Goal: Complete application form

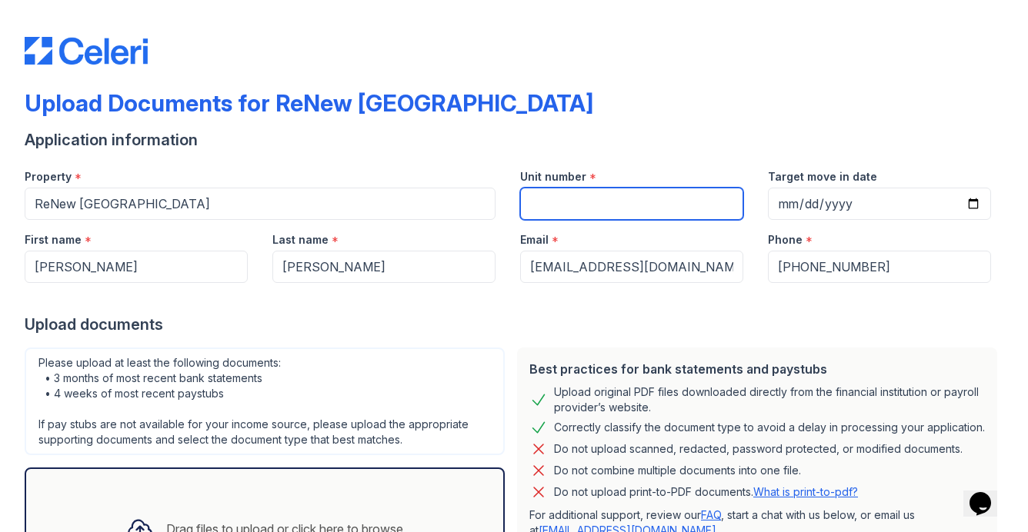
click at [581, 195] on input "Unit number" at bounding box center [631, 204] width 223 height 32
type input "203"
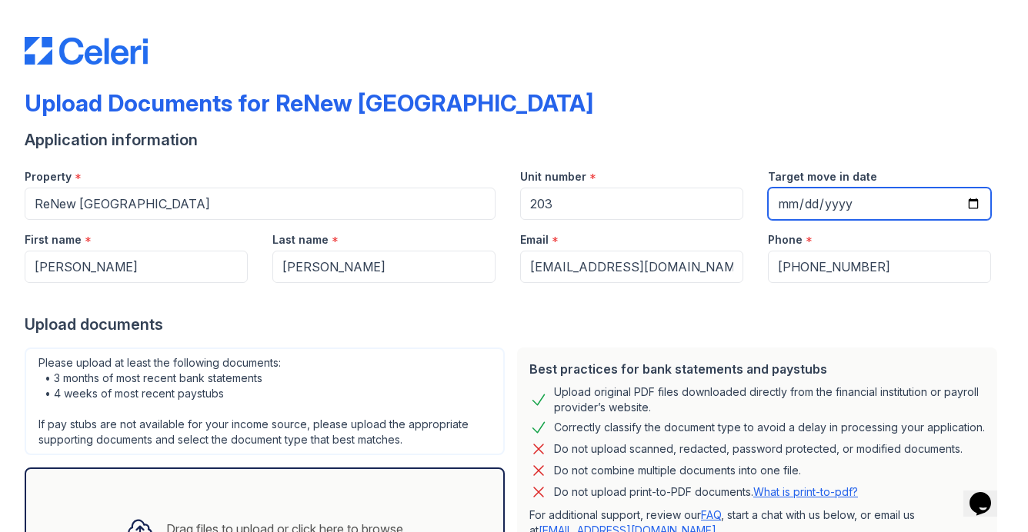
click at [778, 205] on input "Target move in date" at bounding box center [879, 204] width 223 height 32
type input "[DATE]"
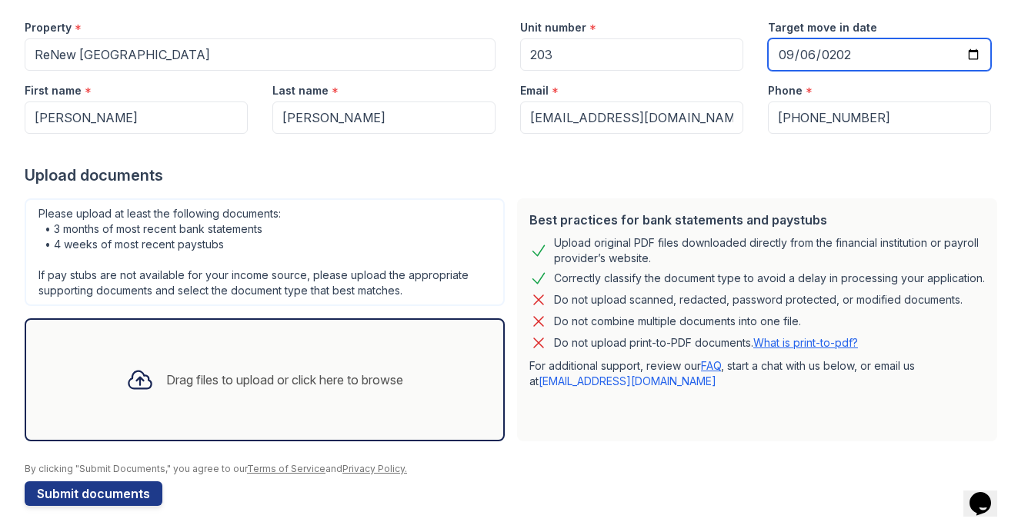
scroll to position [152, 0]
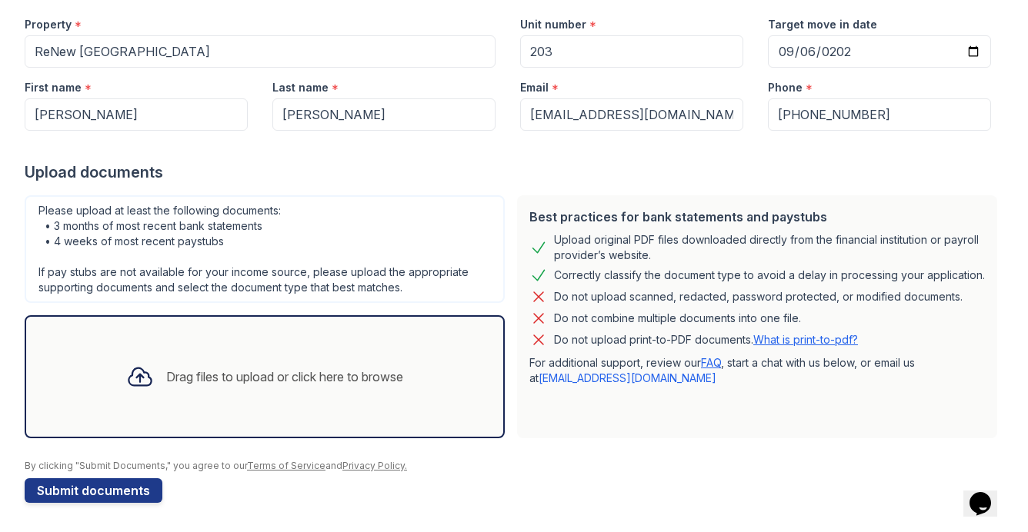
click at [194, 400] on div "Drag files to upload or click here to browse" at bounding box center [264, 377] width 301 height 52
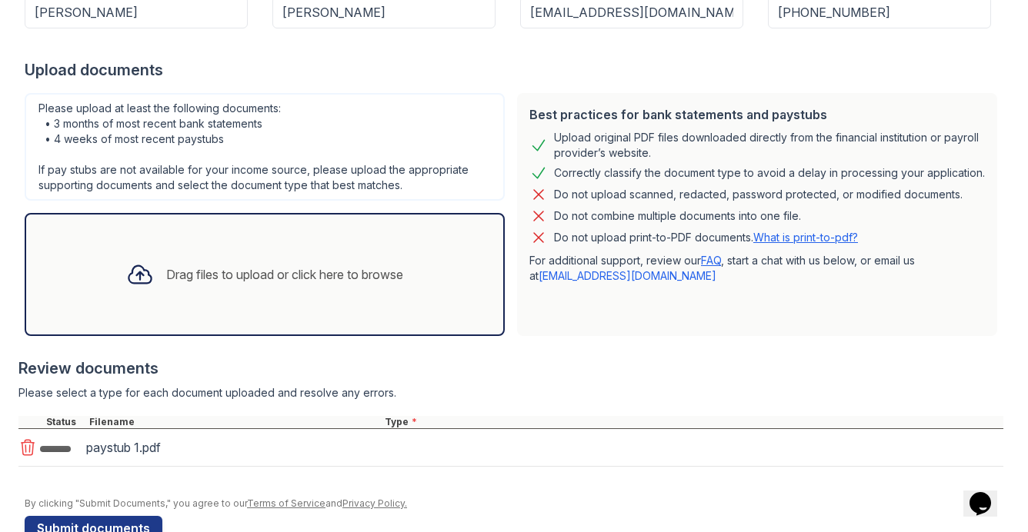
scroll to position [292, 0]
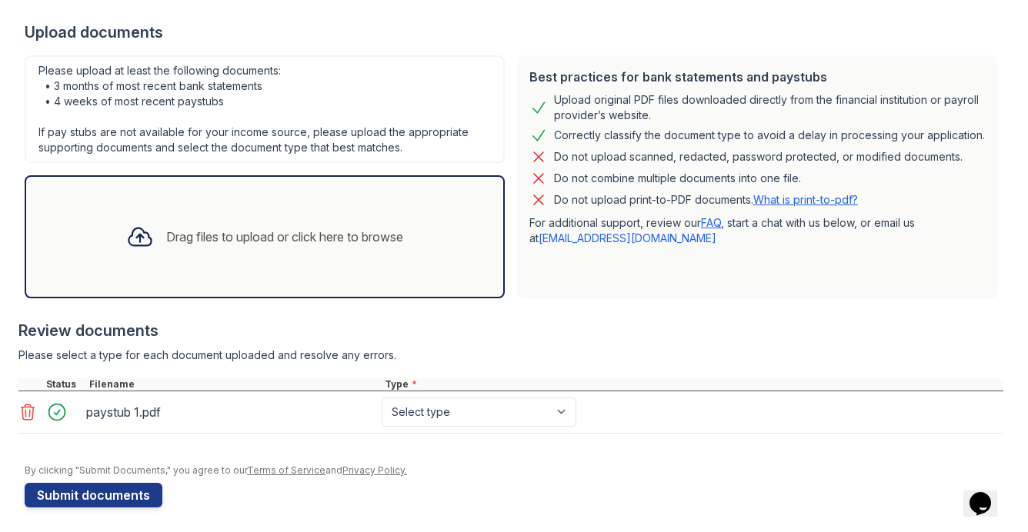
click at [204, 245] on div "Drag files to upload or click here to browse" at bounding box center [264, 237] width 301 height 52
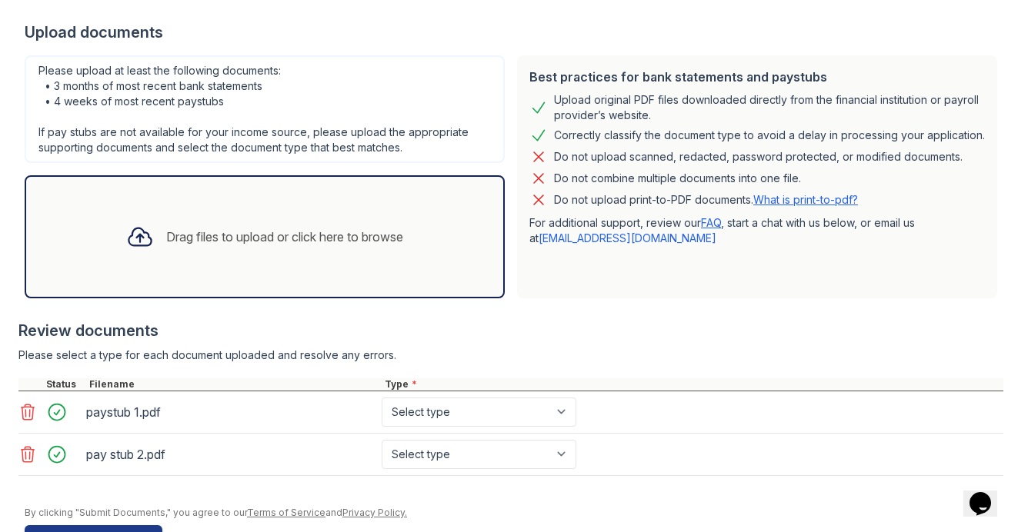
click at [335, 237] on div "Drag files to upload or click here to browse" at bounding box center [284, 237] width 237 height 18
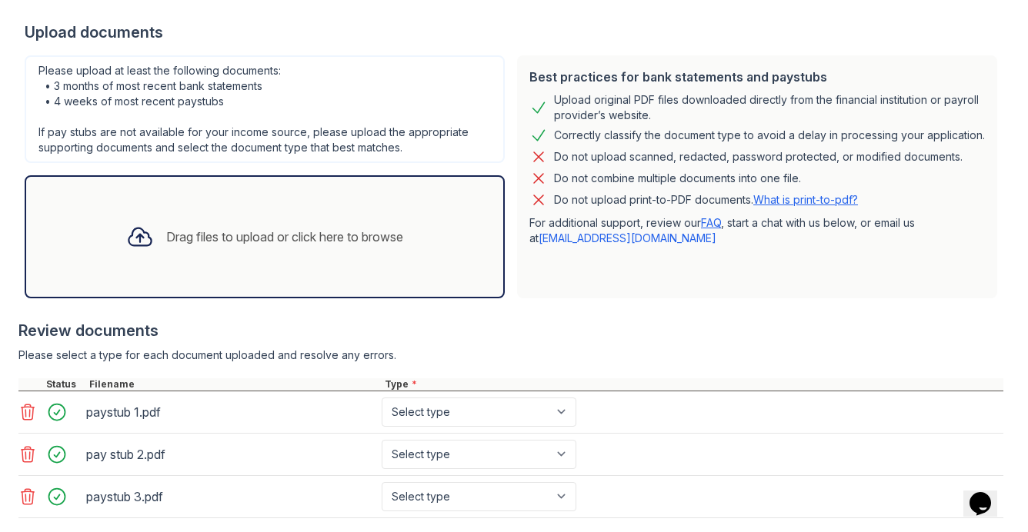
click at [337, 224] on div "Drag files to upload or click here to browse" at bounding box center [264, 237] width 301 height 52
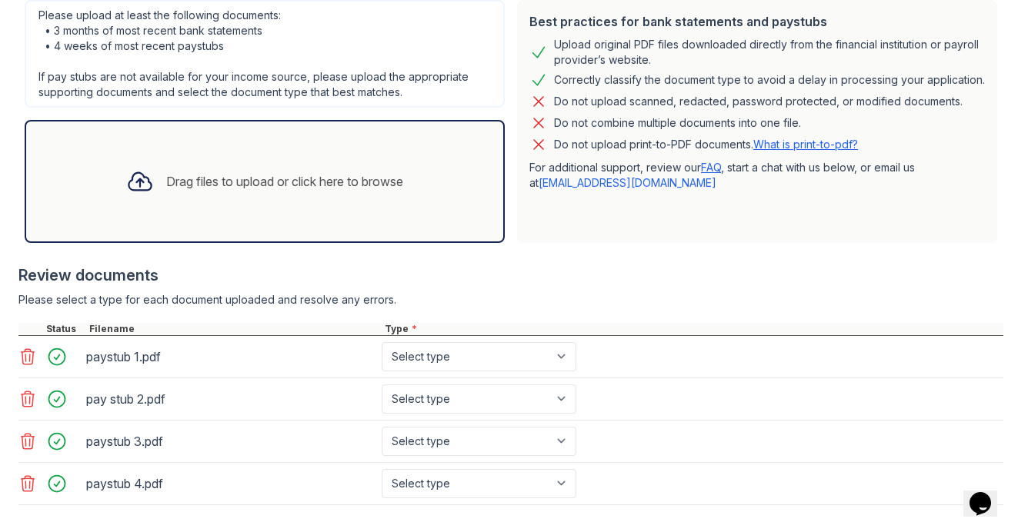
scroll to position [421, 0]
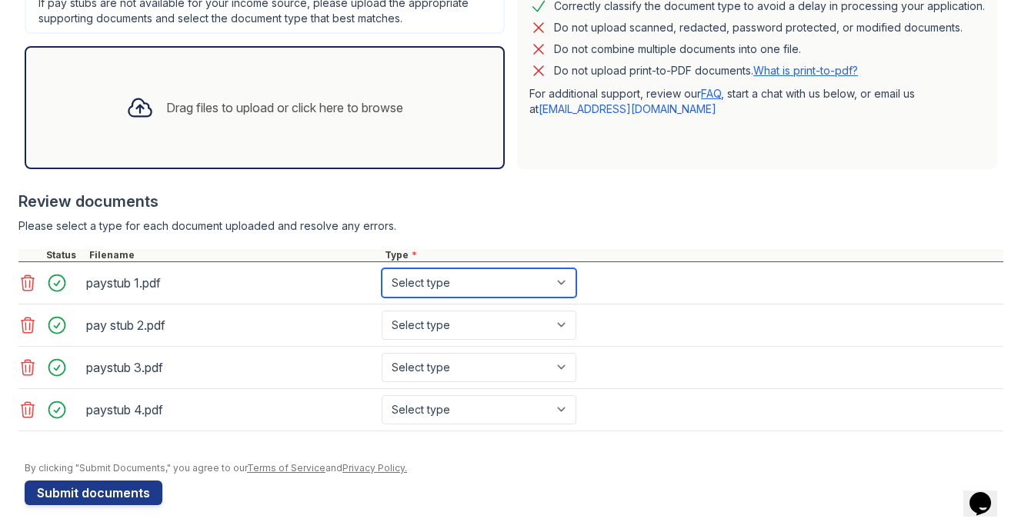
click at [536, 286] on select "Select type Paystub Bank Statement Offer Letter Tax Documents Benefit Award Let…" at bounding box center [478, 282] width 195 height 29
select select "paystub"
click at [381, 268] on select "Select type Paystub Bank Statement Offer Letter Tax Documents Benefit Award Let…" at bounding box center [478, 282] width 195 height 29
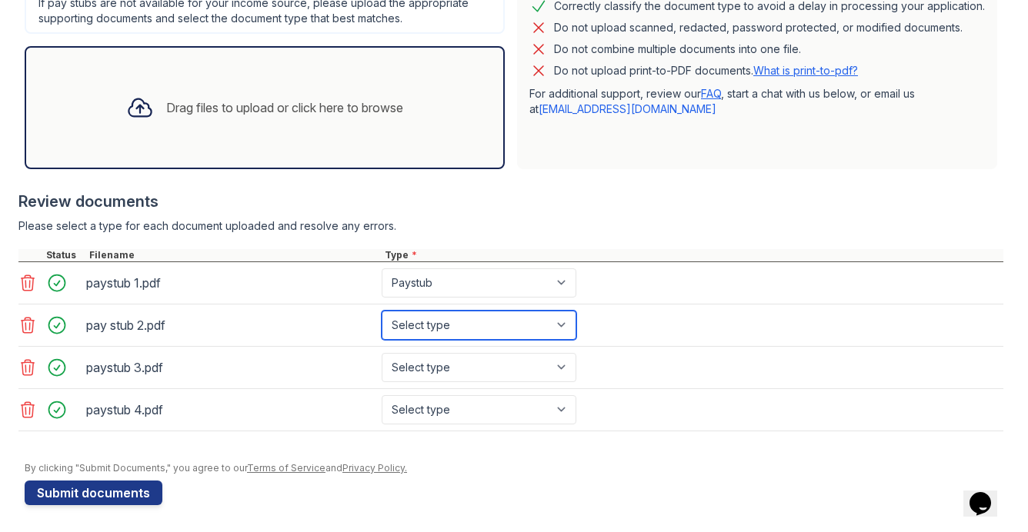
click at [507, 319] on select "Select type Paystub Bank Statement Offer Letter Tax Documents Benefit Award Let…" at bounding box center [478, 325] width 195 height 29
select select "paystub"
click at [381, 311] on select "Select type Paystub Bank Statement Offer Letter Tax Documents Benefit Award Let…" at bounding box center [478, 325] width 195 height 29
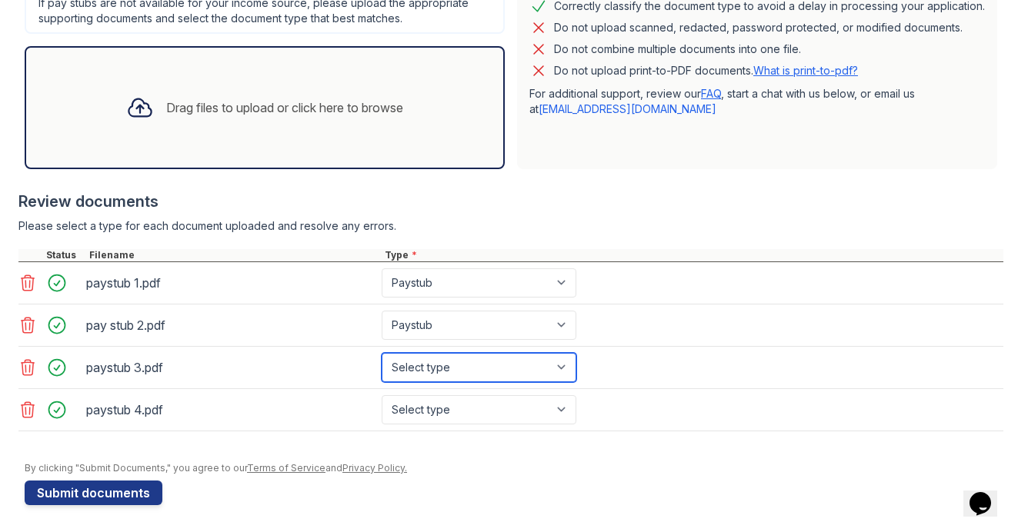
click at [480, 365] on select "Select type Paystub Bank Statement Offer Letter Tax Documents Benefit Award Let…" at bounding box center [478, 367] width 195 height 29
select select "paystub"
click at [381, 353] on select "Select type Paystub Bank Statement Offer Letter Tax Documents Benefit Award Let…" at bounding box center [478, 367] width 195 height 29
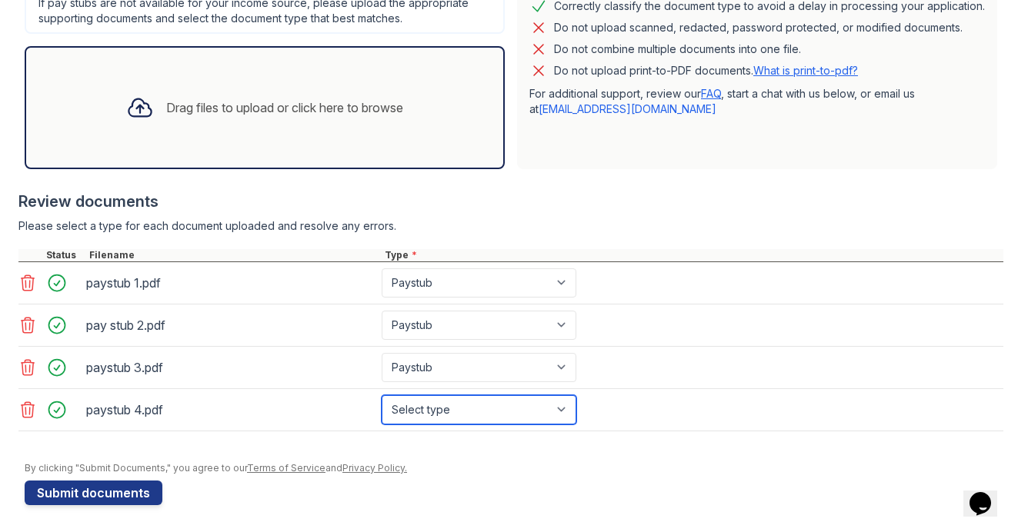
click at [461, 405] on select "Select type Paystub Bank Statement Offer Letter Tax Documents Benefit Award Let…" at bounding box center [478, 409] width 195 height 29
select select "paystub"
click at [381, 395] on select "Select type Paystub Bank Statement Offer Letter Tax Documents Benefit Award Let…" at bounding box center [478, 409] width 195 height 29
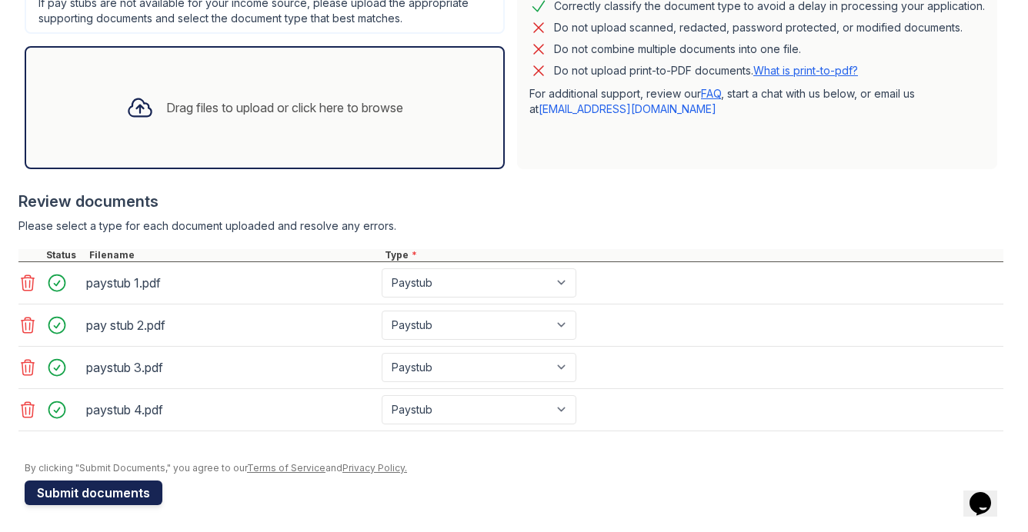
click at [92, 488] on button "Submit documents" at bounding box center [94, 493] width 138 height 25
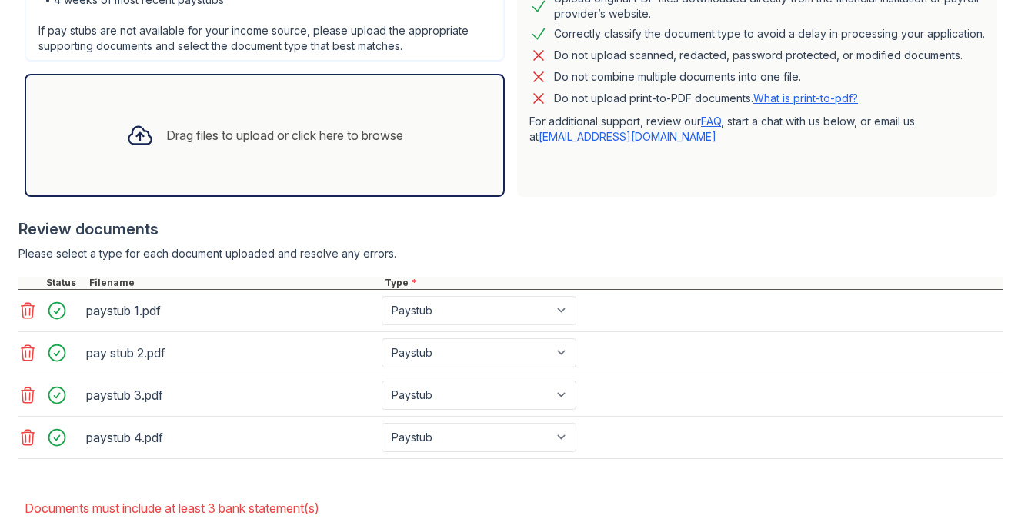
scroll to position [283, 0]
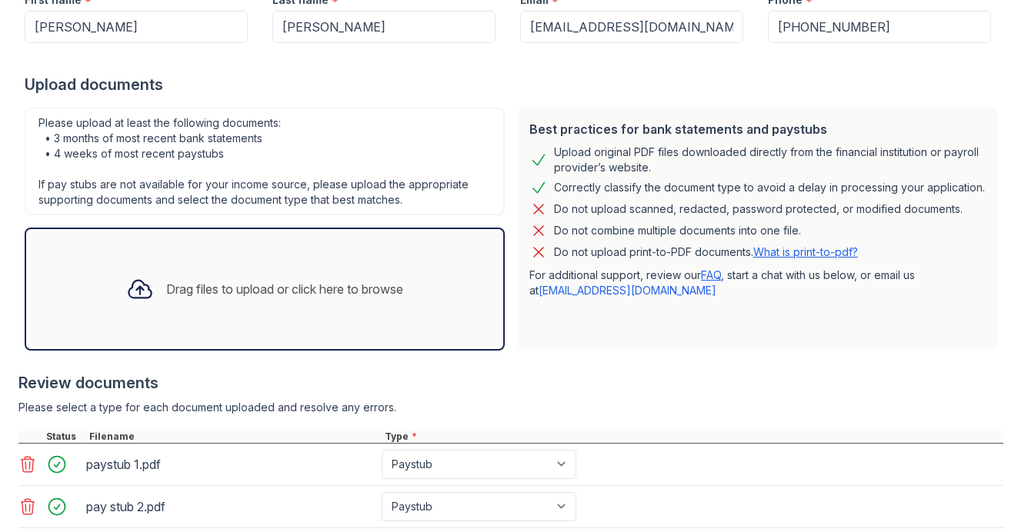
click at [288, 285] on div "Drag files to upload or click here to browse" at bounding box center [284, 289] width 237 height 18
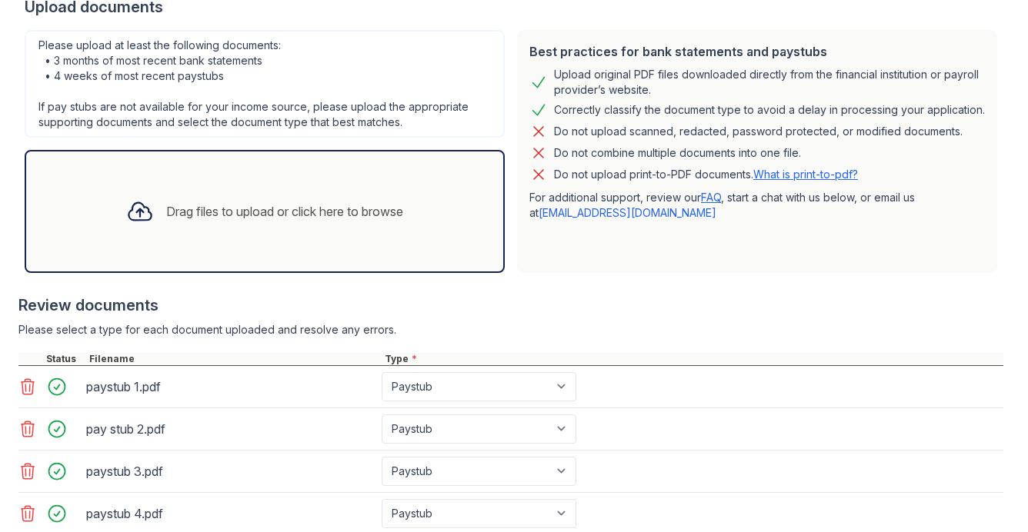
scroll to position [551, 0]
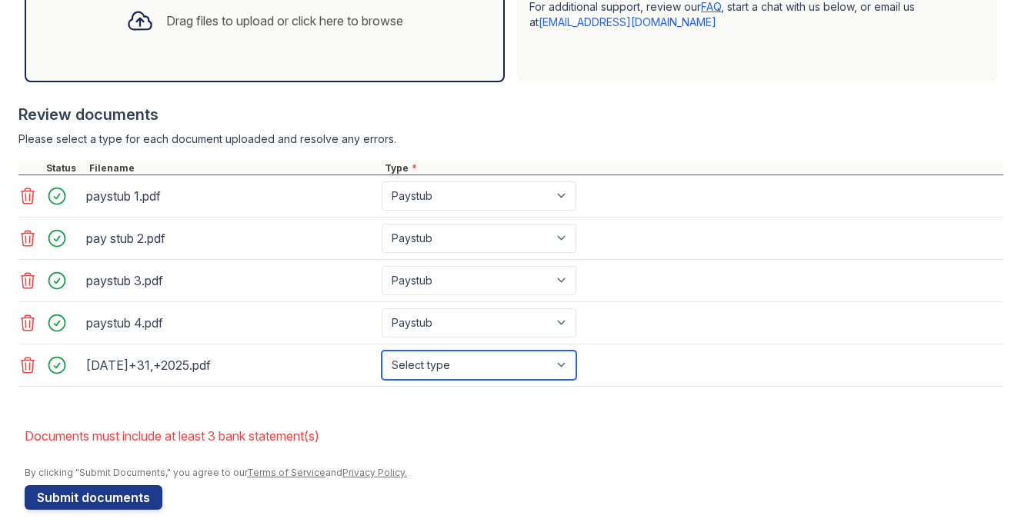
click at [555, 360] on select "Select type Paystub Bank Statement Offer Letter Tax Documents Benefit Award Let…" at bounding box center [478, 365] width 195 height 29
select select "bank_statement"
click at [381, 351] on select "Select type Paystub Bank Statement Offer Letter Tax Documents Benefit Award Let…" at bounding box center [478, 365] width 195 height 29
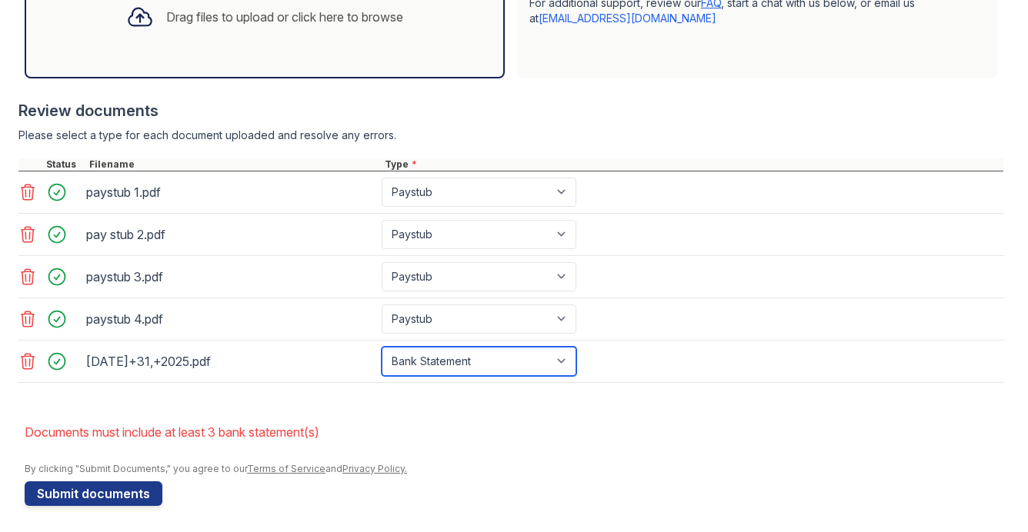
scroll to position [556, 0]
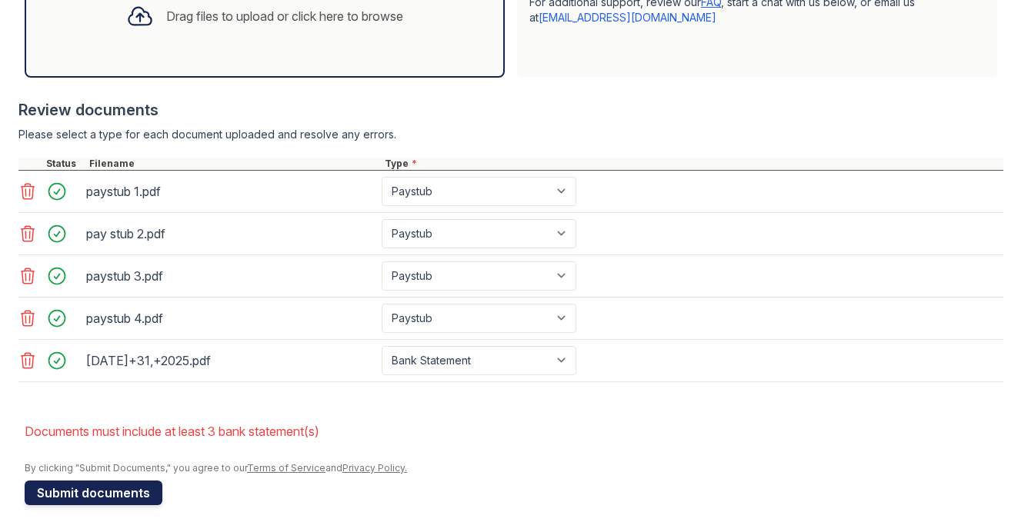
click at [99, 483] on button "Submit documents" at bounding box center [94, 493] width 138 height 25
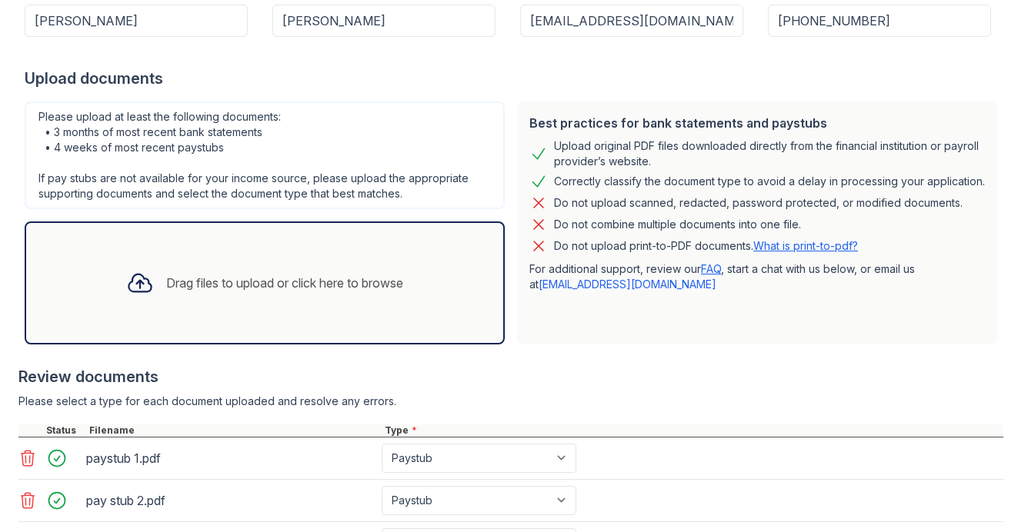
scroll to position [256, 0]
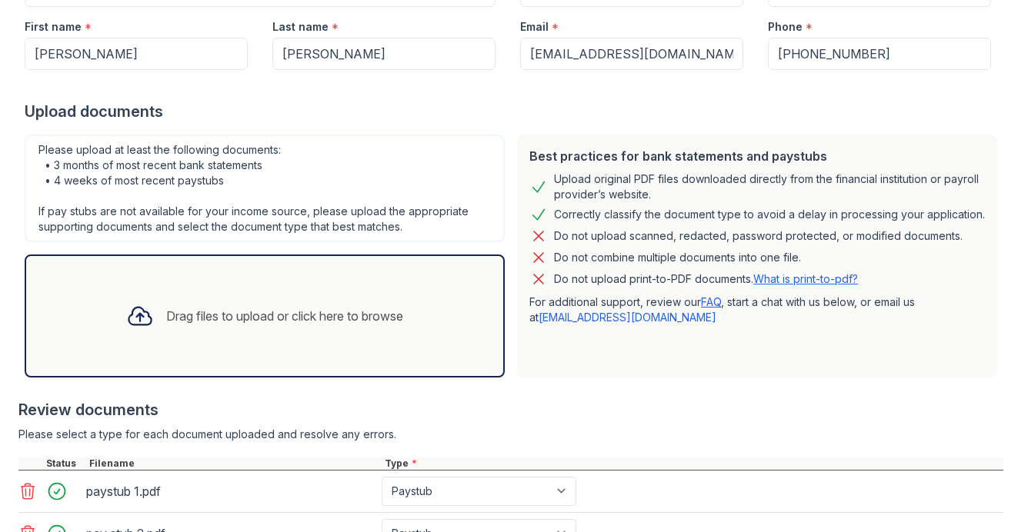
click at [581, 324] on link "[EMAIL_ADDRESS][DOMAIN_NAME]" at bounding box center [627, 317] width 178 height 13
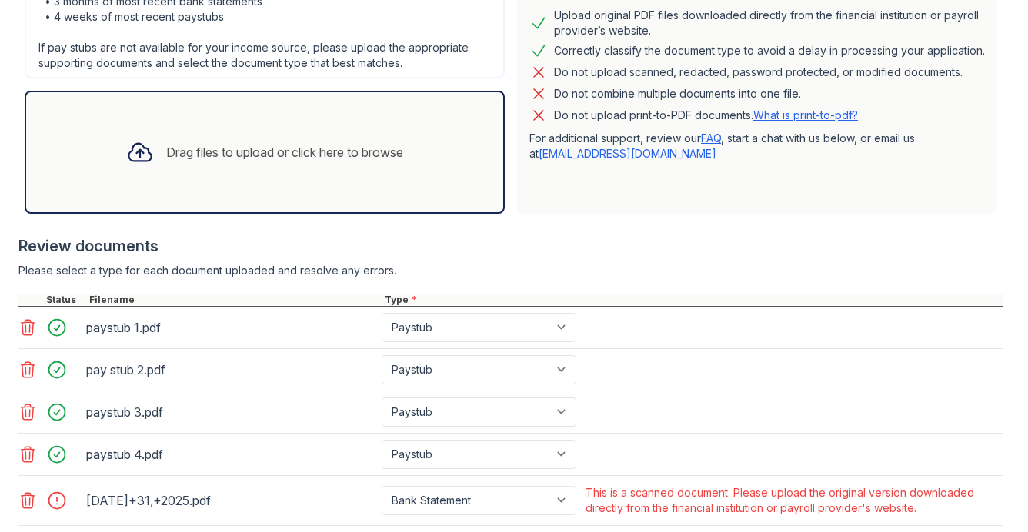
scroll to position [410, 0]
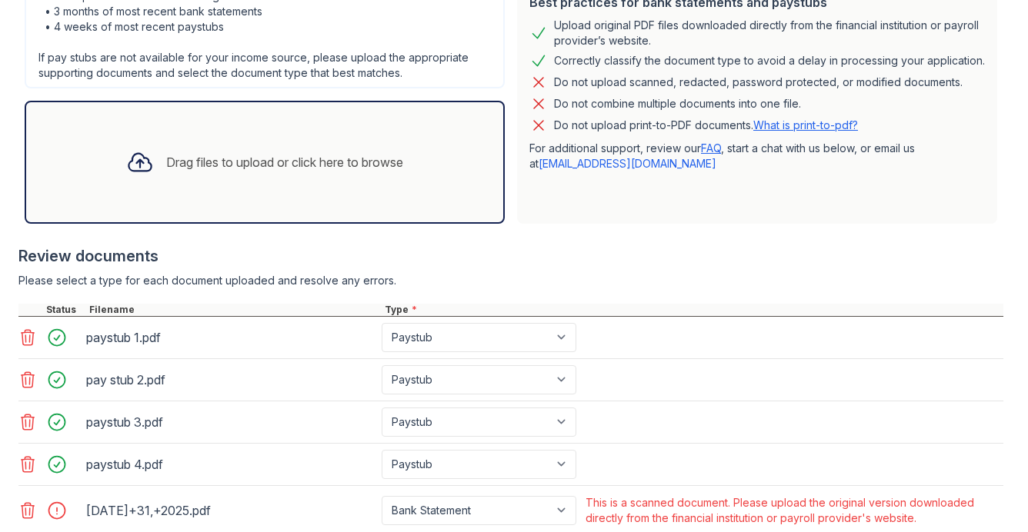
click at [575, 170] on link "[EMAIL_ADDRESS][DOMAIN_NAME]" at bounding box center [627, 163] width 178 height 13
drag, startPoint x: 522, startPoint y: 175, endPoint x: 570, endPoint y: 173, distance: 47.7
click at [526, 173] on div "Best practices for bank statements and paystubs Upload original PDF files downl…" at bounding box center [757, 102] width 480 height 243
click at [538, 170] on link "[EMAIL_ADDRESS][DOMAIN_NAME]" at bounding box center [627, 163] width 178 height 13
click at [784, 201] on div "Best practices for bank statements and paystubs Upload original PDF files downl…" at bounding box center [757, 102] width 480 height 243
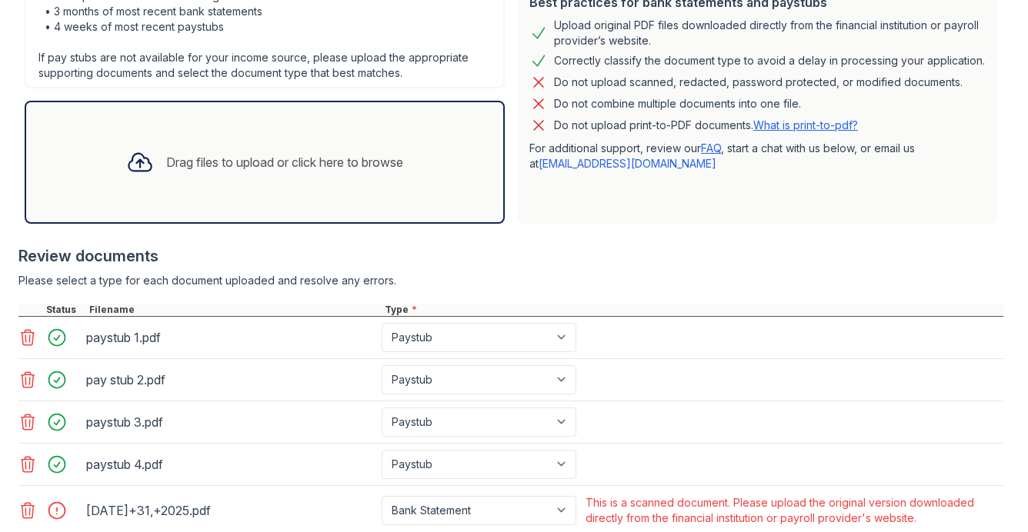
click at [539, 170] on link "[EMAIL_ADDRESS][DOMAIN_NAME]" at bounding box center [627, 163] width 178 height 13
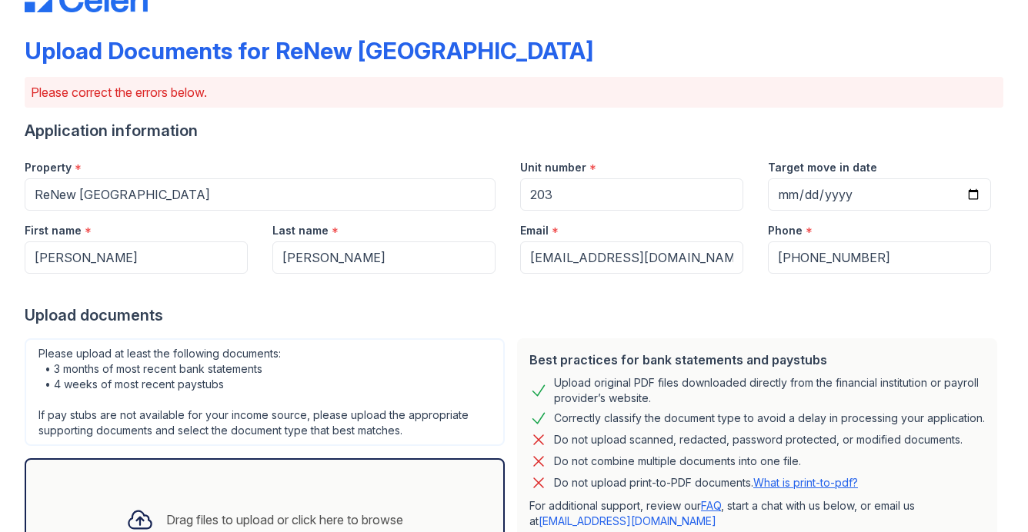
scroll to position [25, 0]
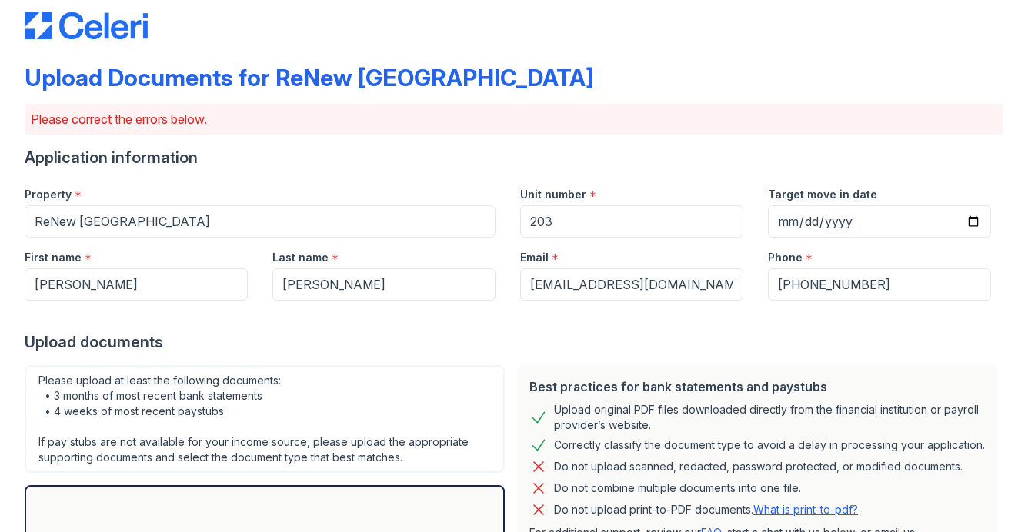
click at [22, 77] on div "Upload Documents for ReNew [GEOGRAPHIC_DATA] Please correct the errors below. A…" at bounding box center [514, 241] width 1028 height 532
drag, startPoint x: 26, startPoint y: 74, endPoint x: 601, endPoint y: 83, distance: 575.4
click at [593, 83] on div "Upload Documents for ReNew [GEOGRAPHIC_DATA]" at bounding box center [309, 78] width 568 height 28
drag, startPoint x: 601, startPoint y: 83, endPoint x: 583, endPoint y: 81, distance: 18.6
copy div "Upload Documents for ReNew [GEOGRAPHIC_DATA]"
